Goal: Share content

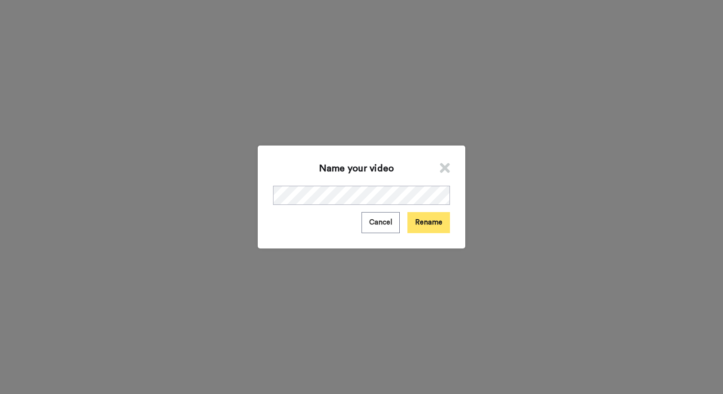
click at [420, 219] on button "Rename" at bounding box center [429, 222] width 43 height 21
